Goal: Check status: Check status

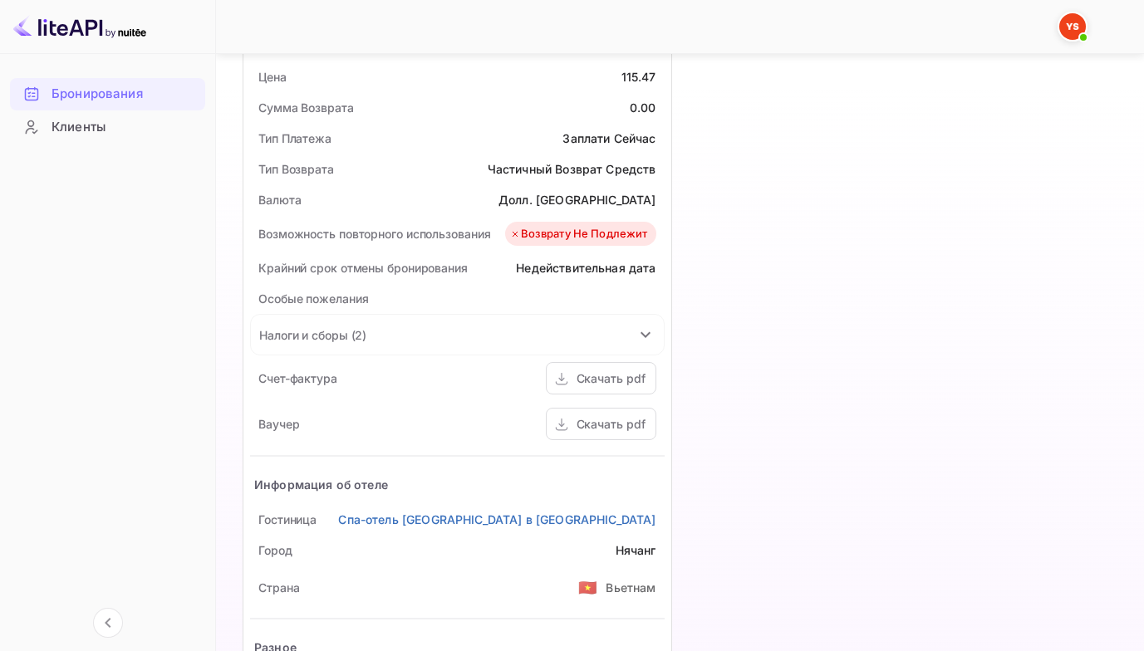
click at [91, 92] on ya-tr-span "Бронирования" at bounding box center [97, 94] width 91 height 19
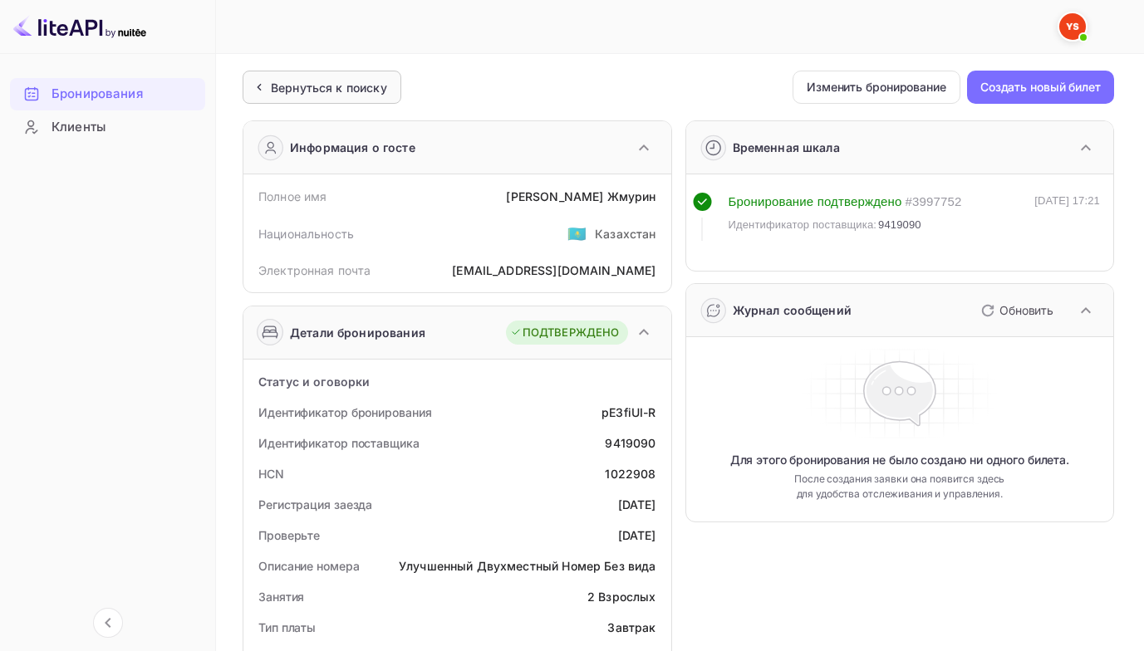
click at [287, 89] on ya-tr-span "Вернуться к поиску" at bounding box center [329, 88] width 116 height 14
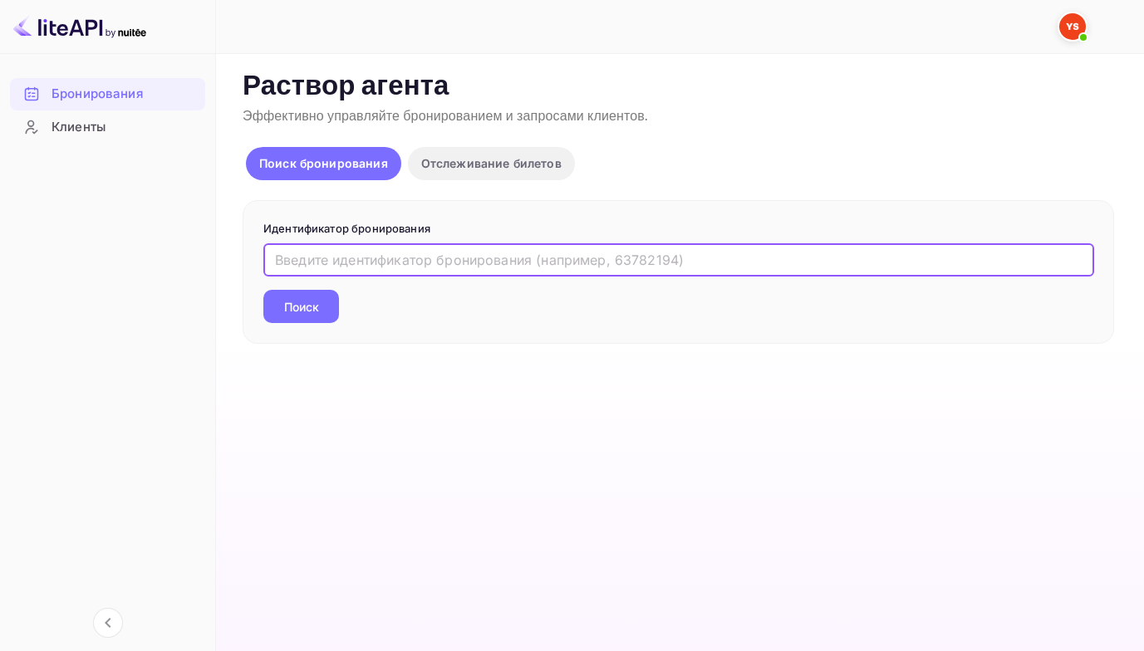
click at [289, 267] on input "text" at bounding box center [678, 259] width 831 height 33
paste input "8928418"
click at [272, 261] on input "8928418" at bounding box center [678, 259] width 831 height 33
type input "8928418"
click at [263, 290] on button "Поиск" at bounding box center [301, 306] width 76 height 33
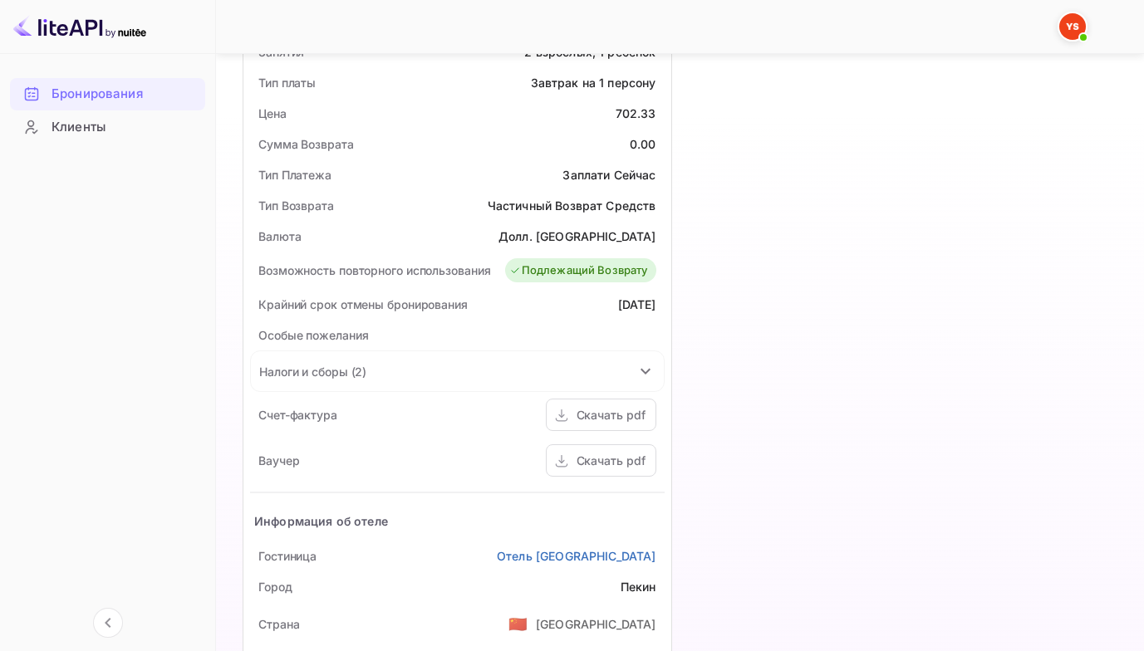
scroll to position [581, 0]
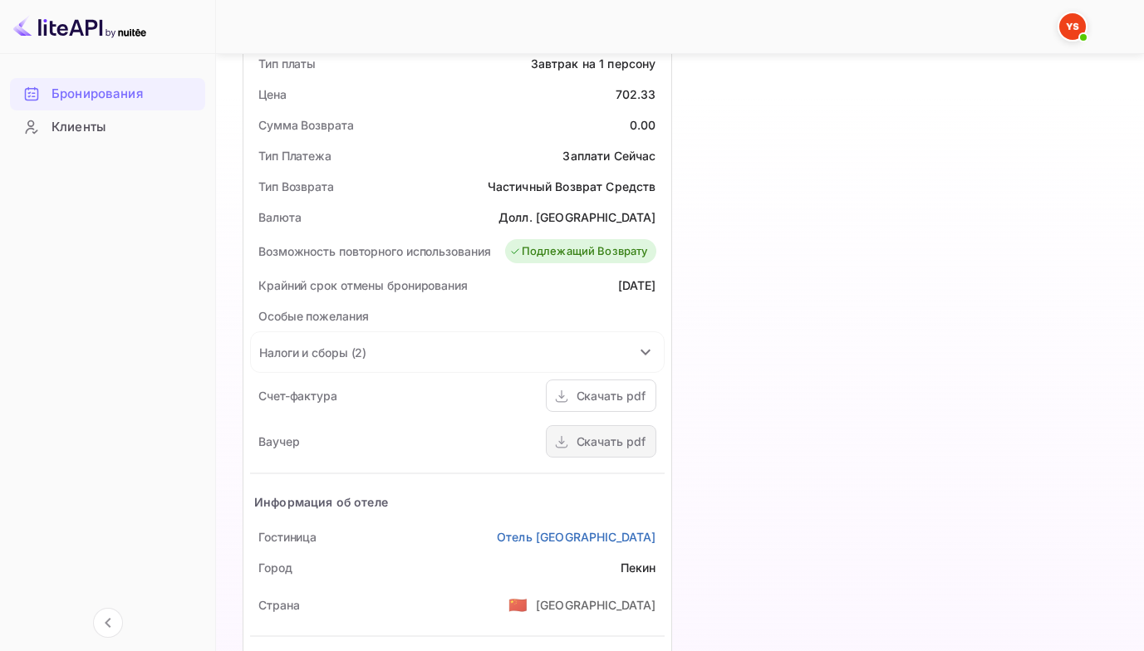
click at [576, 428] on div "Скачать pdf" at bounding box center [601, 441] width 110 height 32
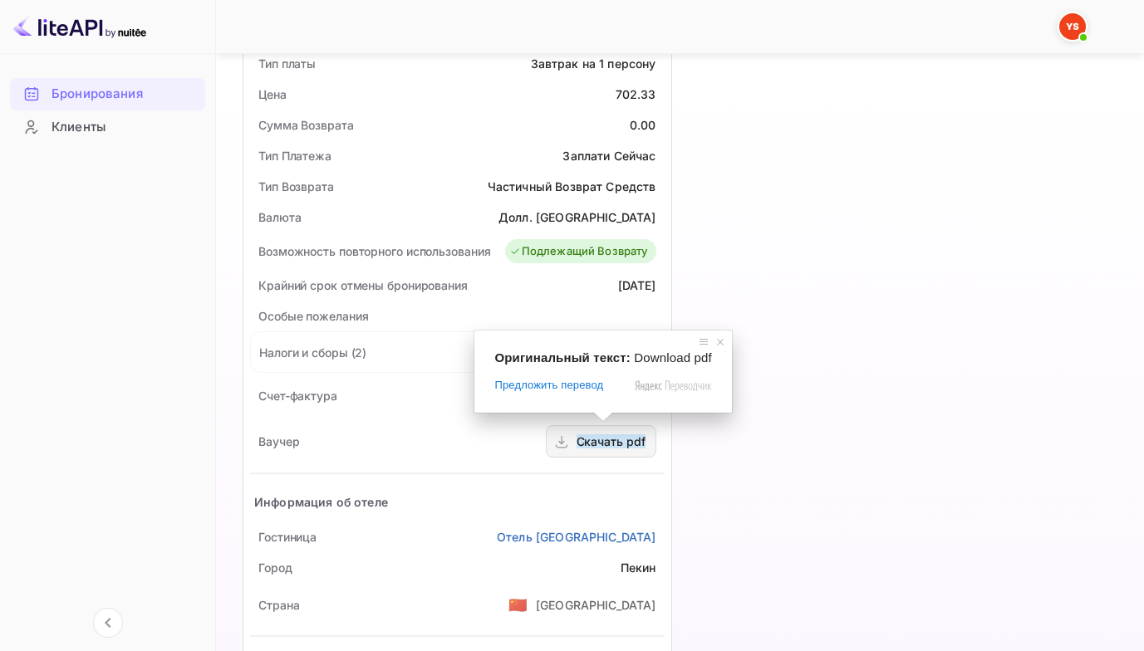
click at [605, 434] on ya-tr-span "Скачать pdf" at bounding box center [611, 441] width 69 height 14
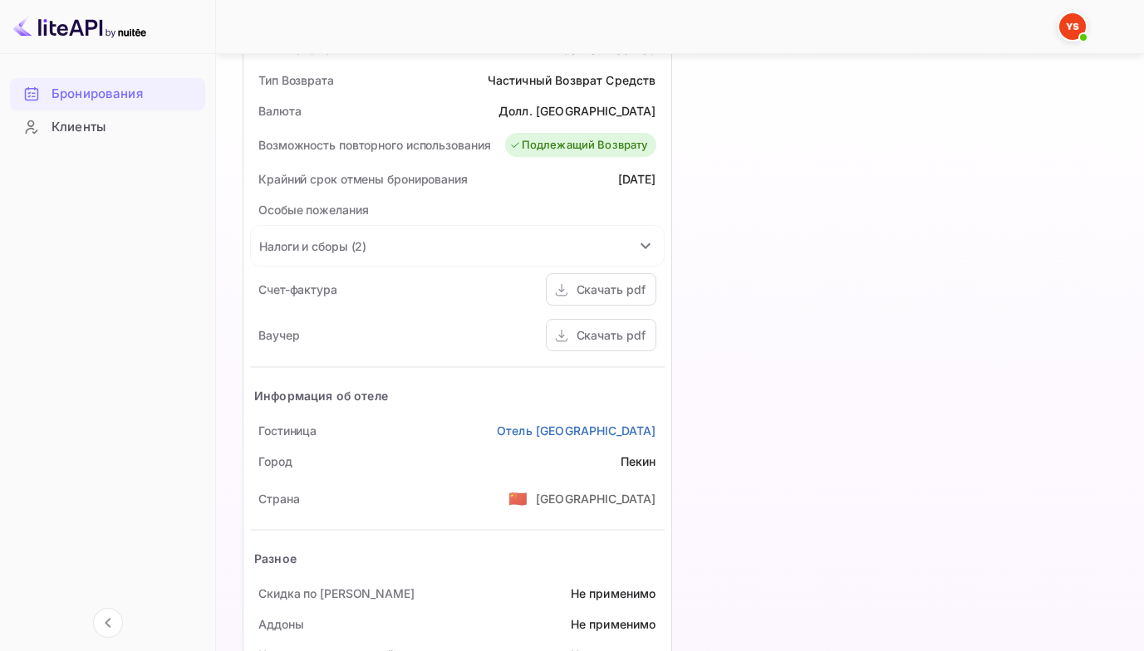
scroll to position [729, 0]
